Goal: Check status: Check status

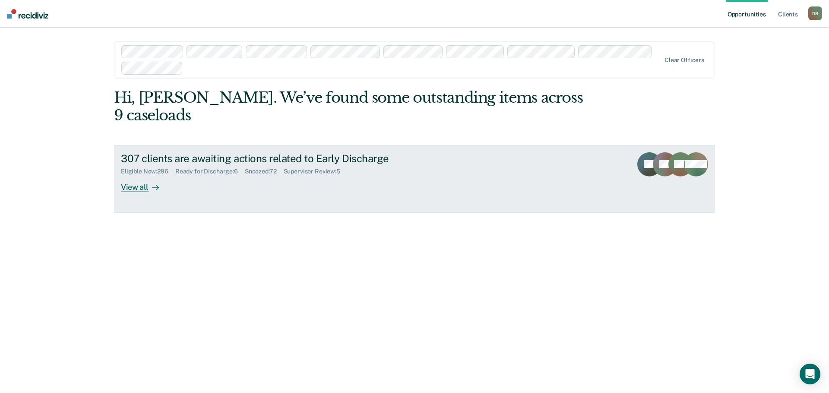
click at [151, 168] on div "Eligible Now : 296" at bounding box center [148, 171] width 54 height 7
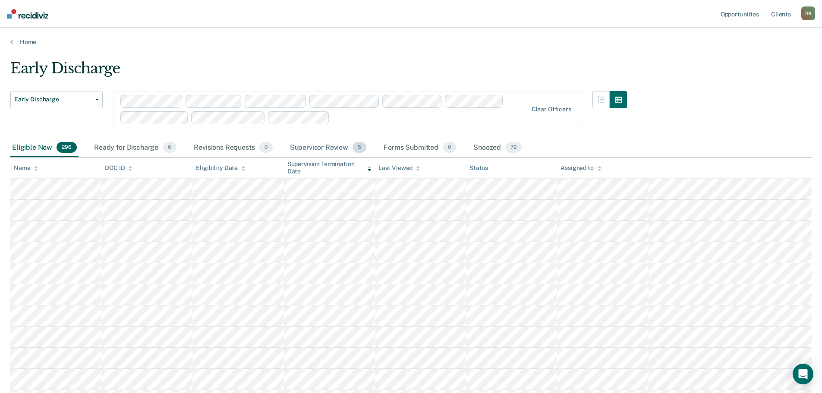
click at [303, 148] on div "Supervisor Review 5" at bounding box center [328, 148] width 80 height 19
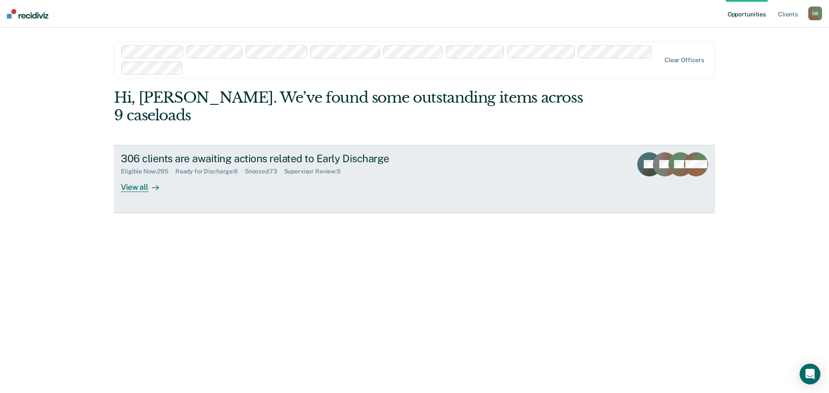
click at [148, 168] on div "Eligible Now : 295" at bounding box center [148, 171] width 54 height 7
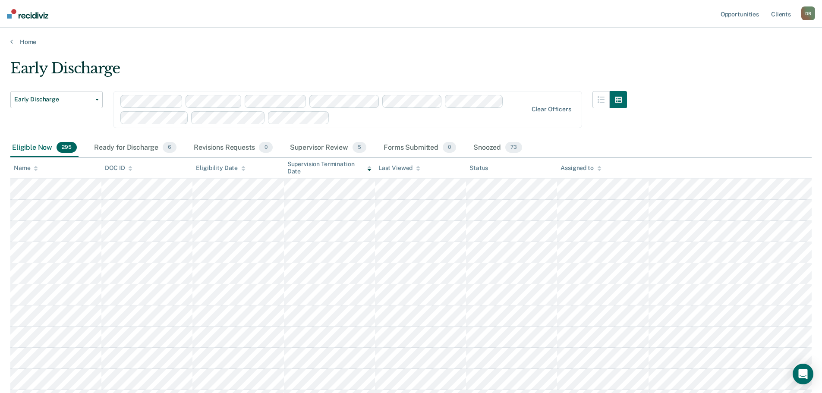
click at [591, 170] on div "Assigned to" at bounding box center [581, 167] width 41 height 7
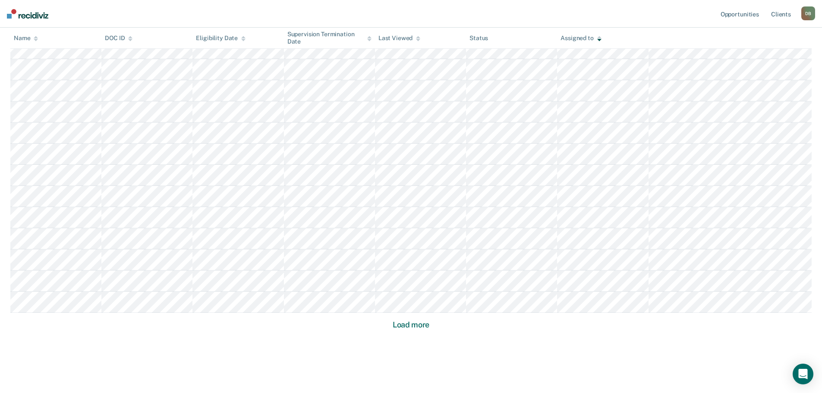
scroll to position [513, 0]
click at [428, 313] on button "Load more" at bounding box center [411, 312] width 42 height 10
click at [419, 310] on button "Load more" at bounding box center [411, 312] width 42 height 10
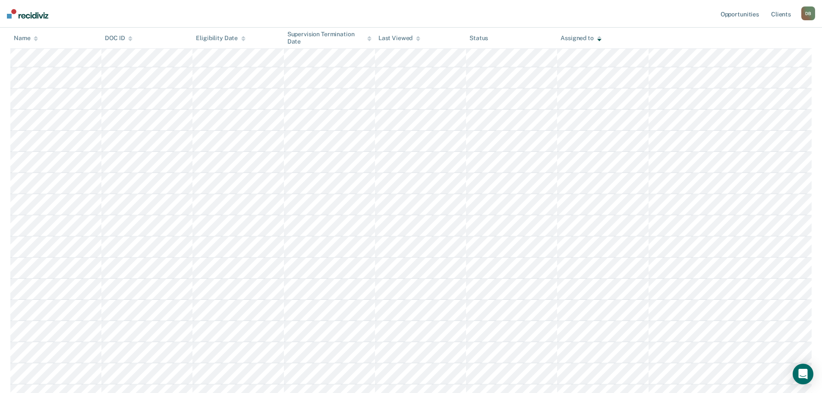
scroll to position [1782, 0]
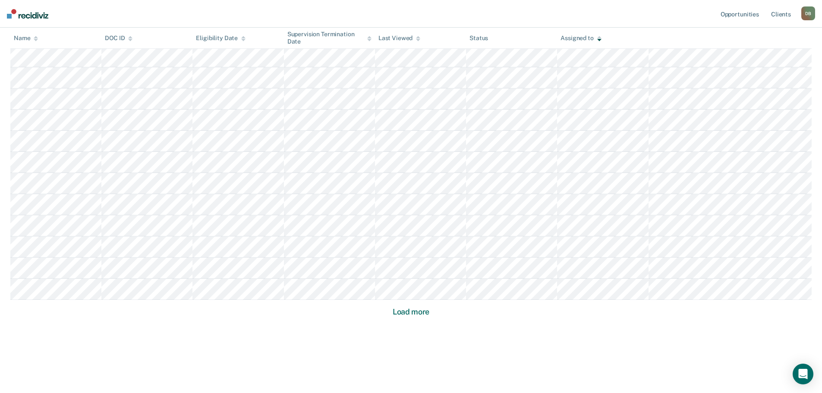
click at [424, 315] on button "Load more" at bounding box center [411, 312] width 42 height 10
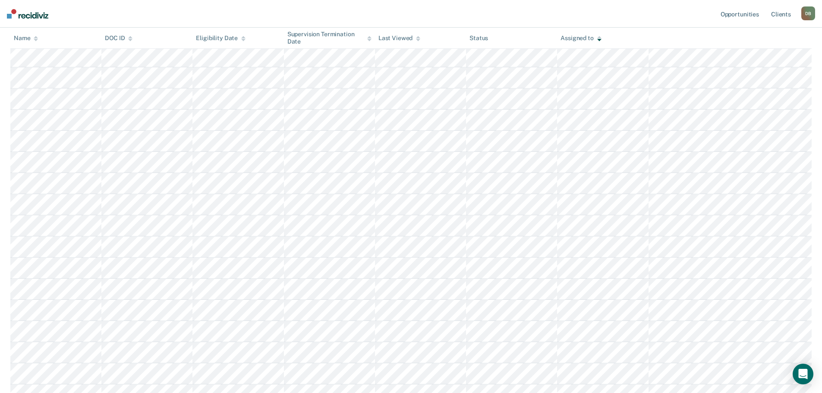
scroll to position [2417, 0]
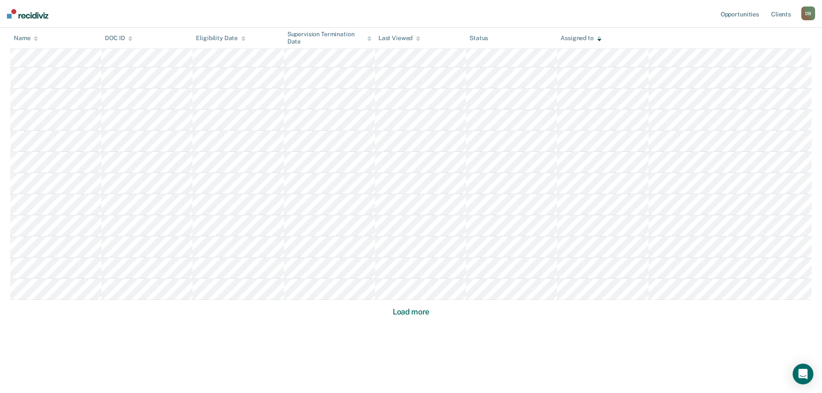
click at [402, 315] on button "Load more" at bounding box center [411, 312] width 42 height 10
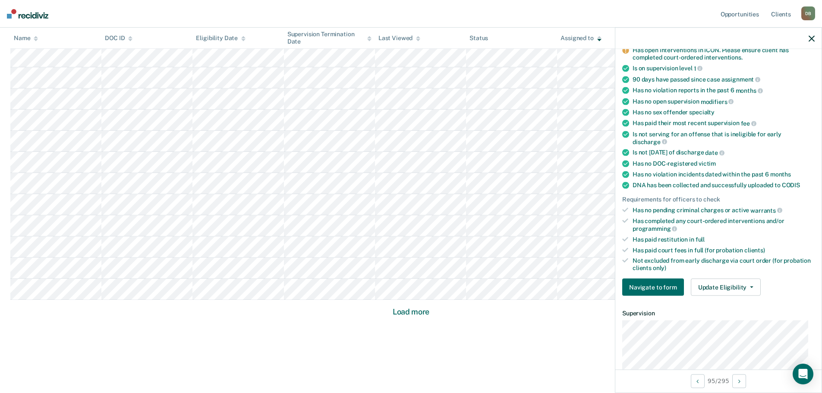
scroll to position [86, 0]
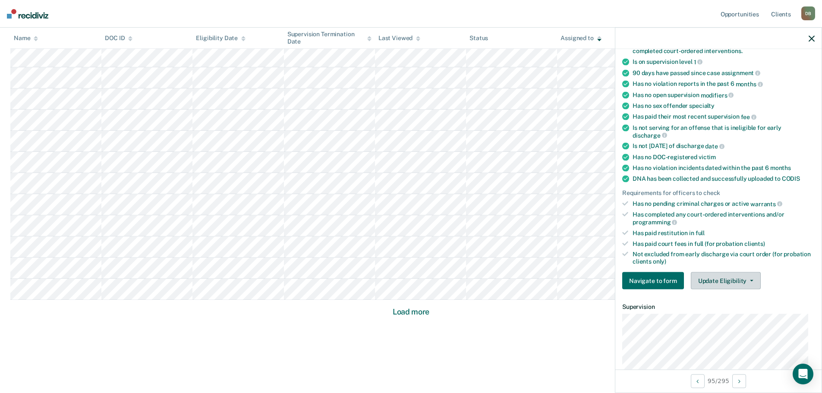
click at [729, 278] on button "Update Eligibility" at bounding box center [726, 280] width 70 height 17
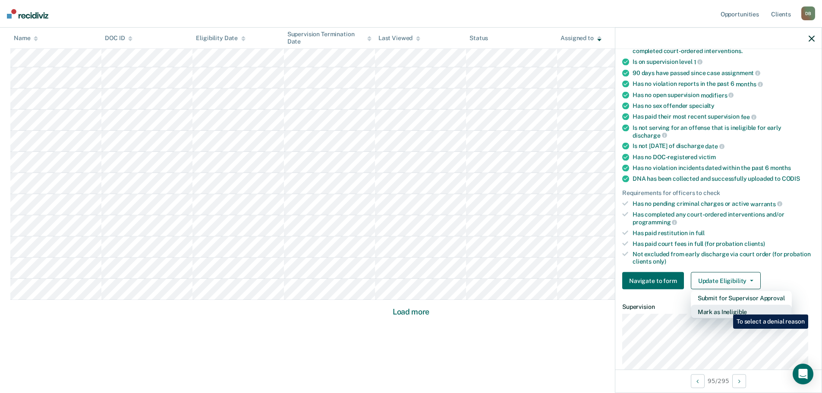
click at [727, 308] on button "Mark as Ineligible" at bounding box center [741, 312] width 101 height 14
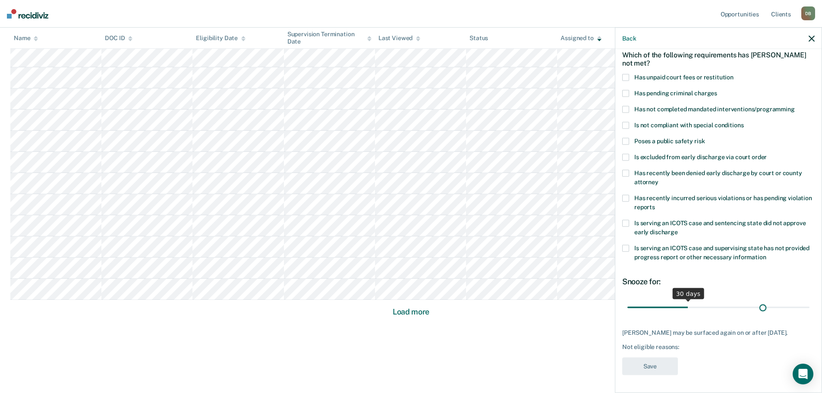
scroll to position [47, 0]
drag, startPoint x: 688, startPoint y: 303, endPoint x: 816, endPoint y: 300, distance: 127.8
type input "90"
click at [810, 300] on input "range" at bounding box center [719, 307] width 182 height 15
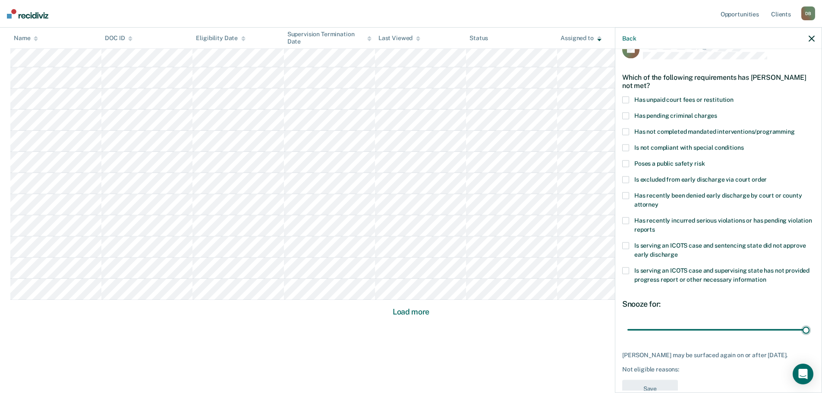
scroll to position [0, 0]
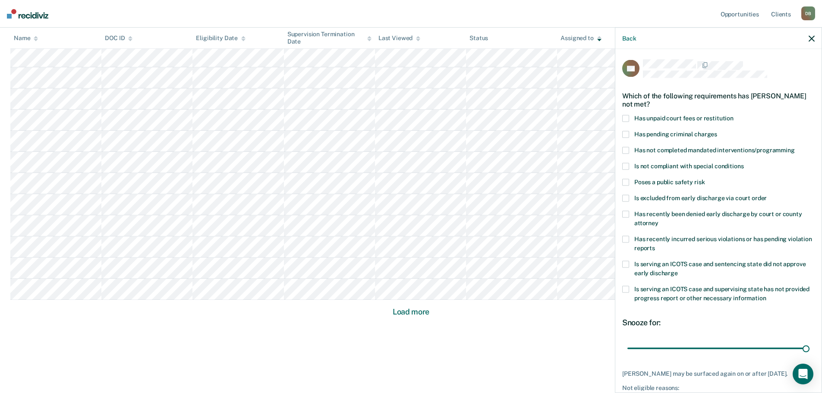
click at [625, 179] on span at bounding box center [626, 182] width 7 height 7
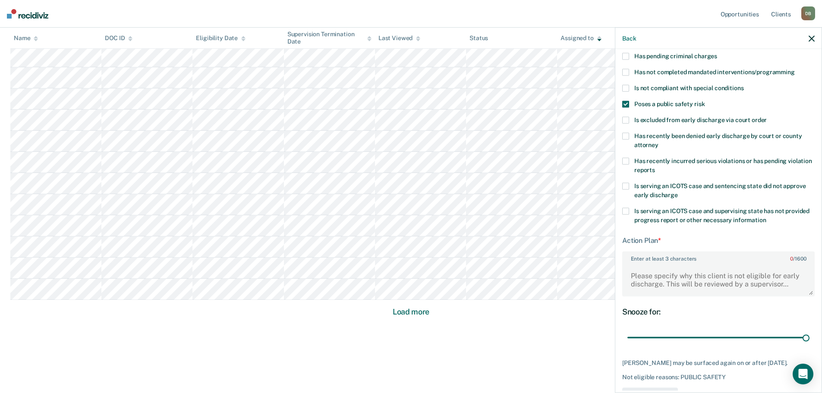
scroll to position [28, 0]
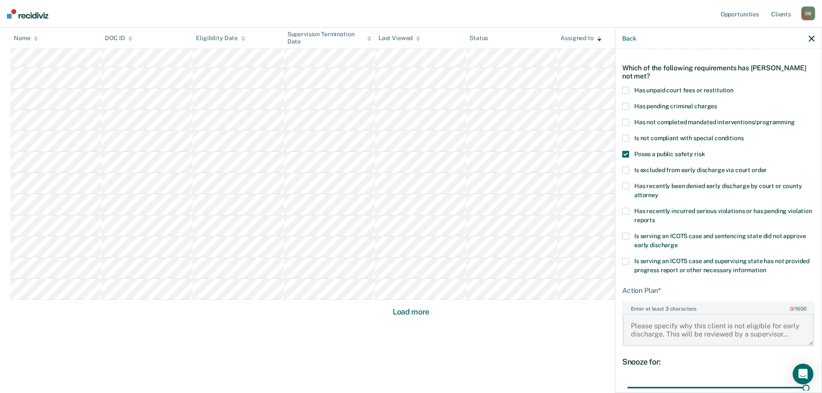
click at [673, 329] on textarea "Enter at least 3 characters 0 / 1600" at bounding box center [718, 330] width 191 height 32
click at [627, 121] on span at bounding box center [626, 122] width 7 height 7
click at [628, 152] on span at bounding box center [626, 154] width 7 height 7
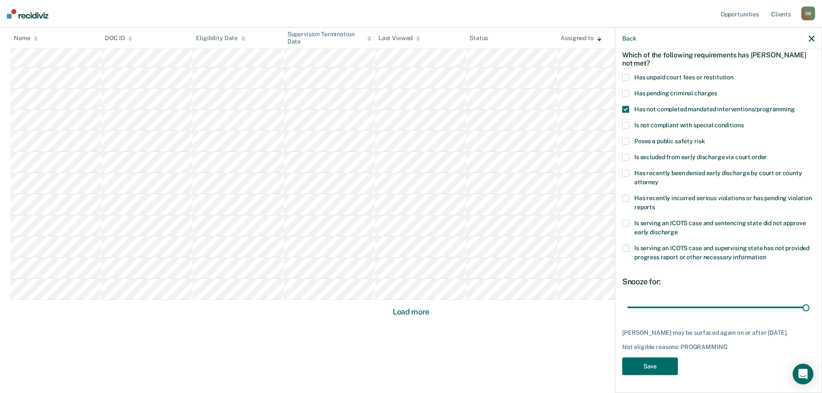
scroll to position [0, 0]
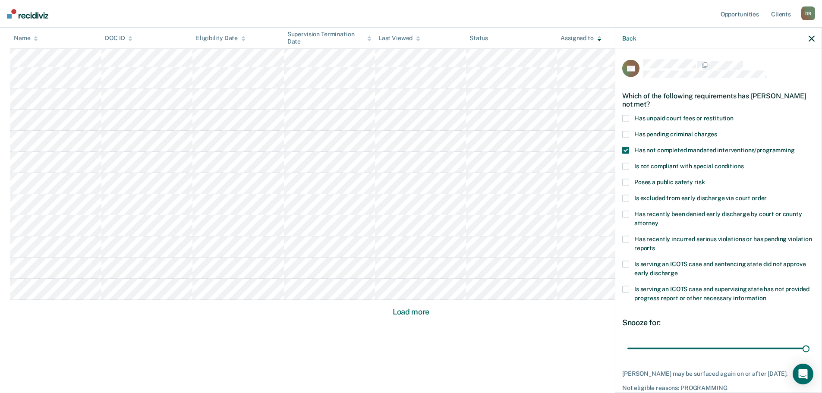
click at [810, 40] on icon "button" at bounding box center [812, 38] width 6 height 6
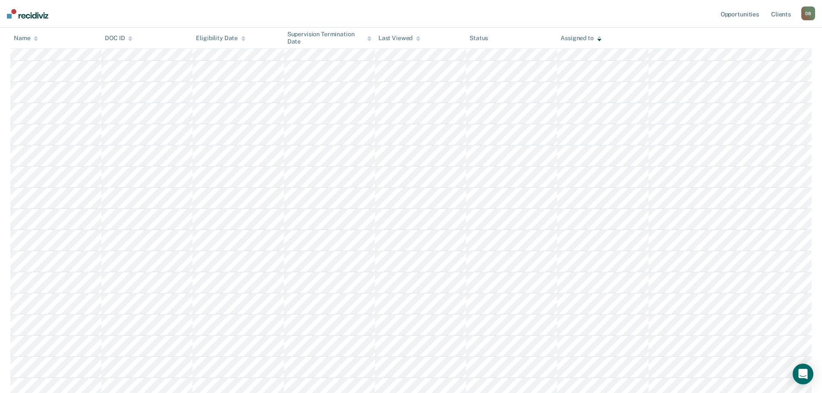
scroll to position [591, 0]
